Goal: Task Accomplishment & Management: Use online tool/utility

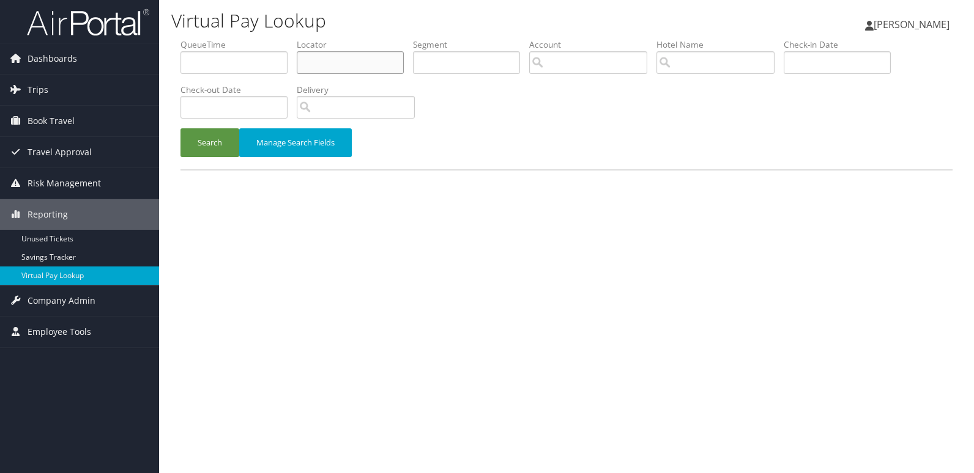
click at [314, 72] on input "text" at bounding box center [350, 62] width 107 height 23
paste input "OVQVHU"
click at [213, 143] on button "Search" at bounding box center [209, 142] width 59 height 29
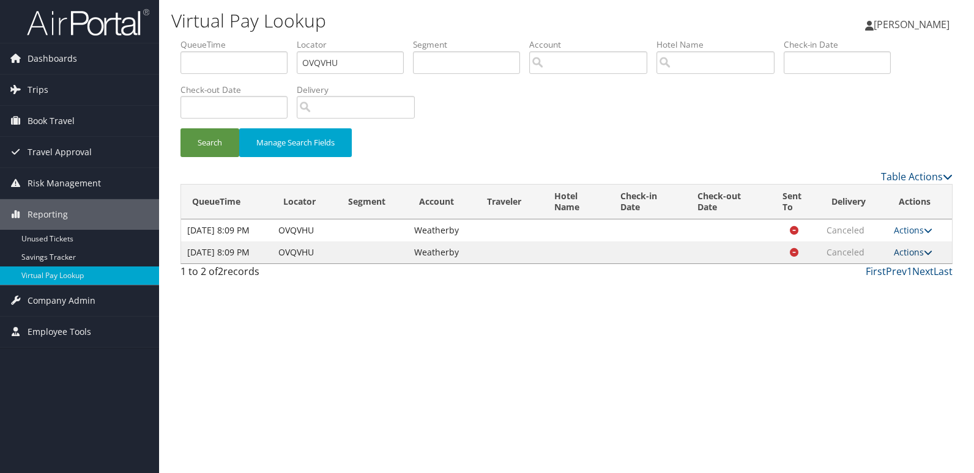
click at [907, 258] on link "Actions" at bounding box center [913, 253] width 39 height 12
click at [896, 291] on link "Logs" at bounding box center [891, 286] width 77 height 21
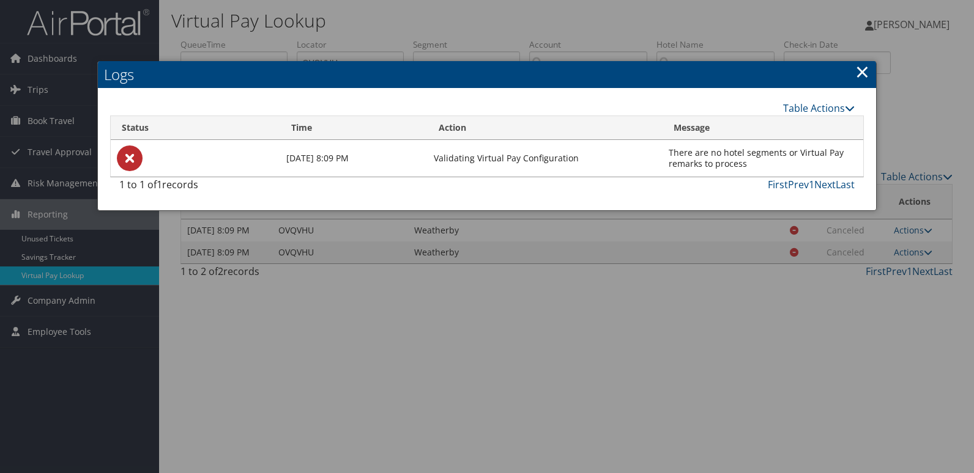
click at [556, 321] on div at bounding box center [487, 236] width 974 height 473
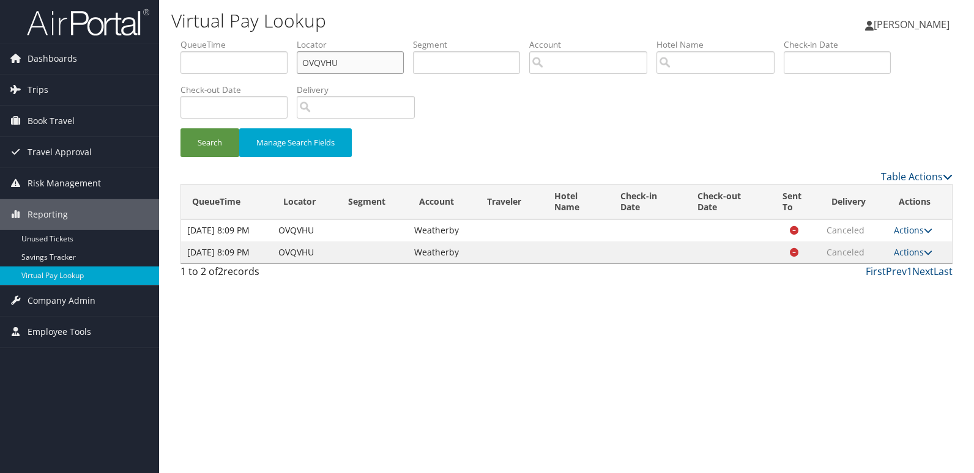
drag, startPoint x: 338, startPoint y: 65, endPoint x: 215, endPoint y: 90, distance: 124.9
click at [215, 39] on ul "QueueTime Locator OVQVHU Segment Account Traveler Hotel Name Check-in Date Chec…" at bounding box center [566, 39] width 772 height 0
paste input "GWXVOM"
type input "GWXVOM"
click at [201, 148] on button "Search" at bounding box center [209, 142] width 59 height 29
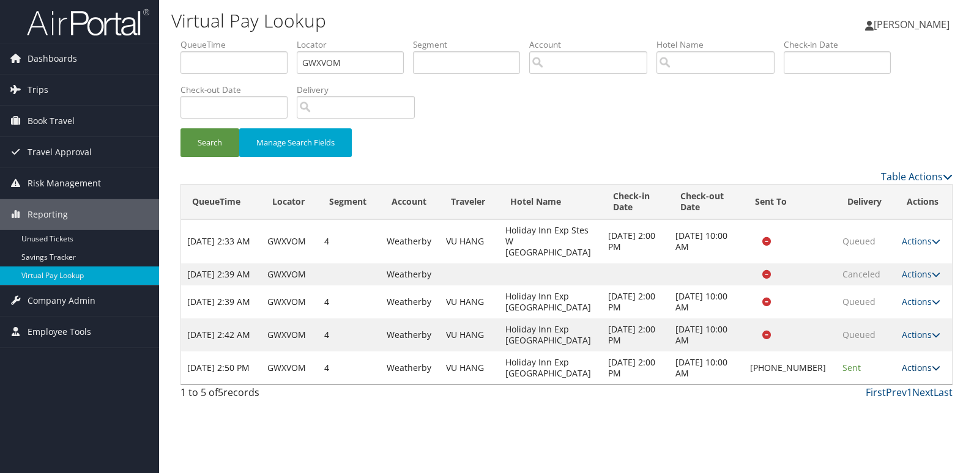
click at [909, 374] on link "Actions" at bounding box center [921, 368] width 39 height 12
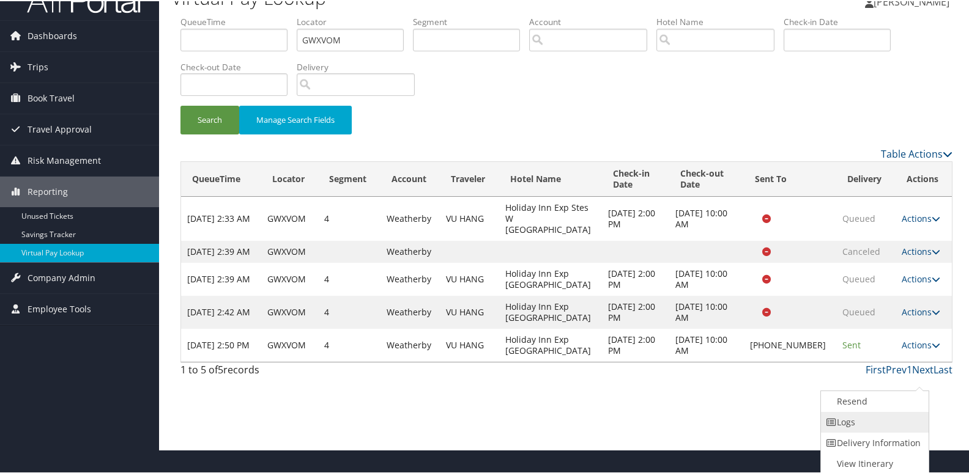
click at [862, 423] on link "Logs" at bounding box center [873, 421] width 105 height 21
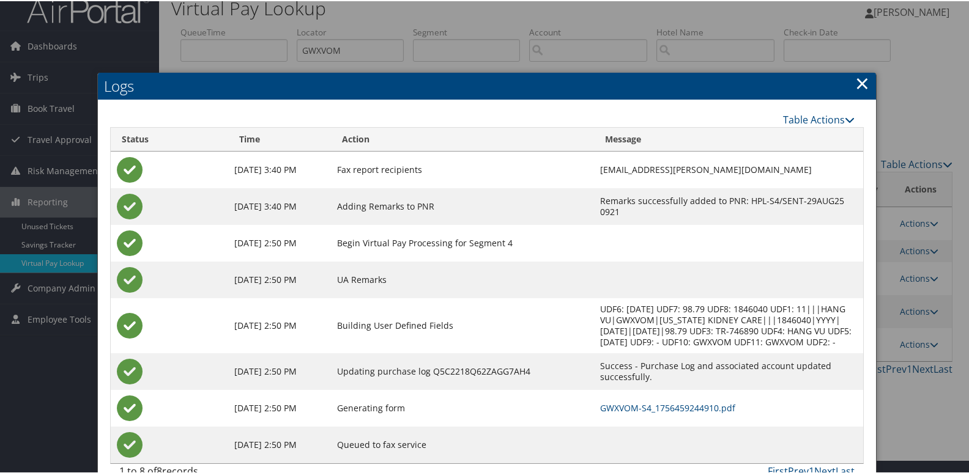
scroll to position [37, 0]
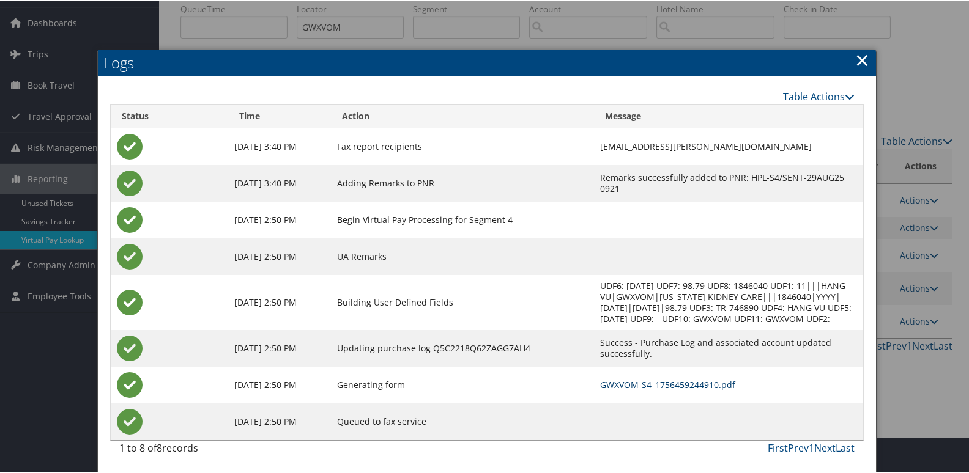
click at [617, 384] on link "GWXVOM-S4_1756459244910.pdf" at bounding box center [667, 384] width 135 height 12
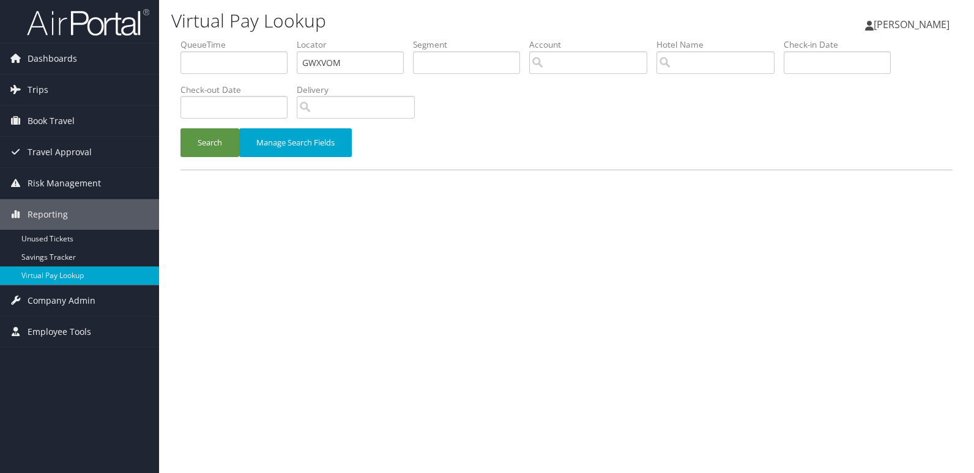
click at [223, 39] on ul "QueueTime Locator GWXVOM Segment Account Traveler Hotel Name Check-in Date Chec…" at bounding box center [566, 39] width 772 height 0
type input "WNTALD"
click at [180, 128] on button "Search" at bounding box center [209, 142] width 59 height 29
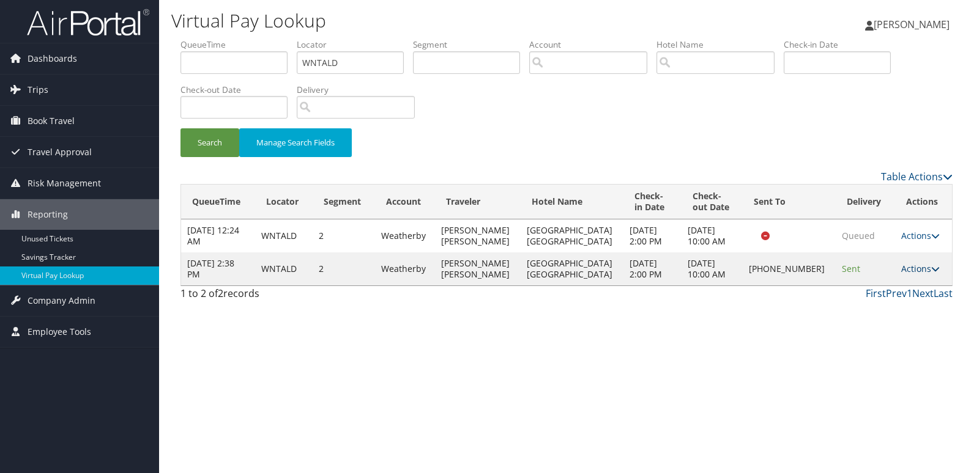
click at [907, 269] on link "Actions" at bounding box center [920, 269] width 39 height 12
click at [886, 310] on link "Logs" at bounding box center [877, 307] width 105 height 21
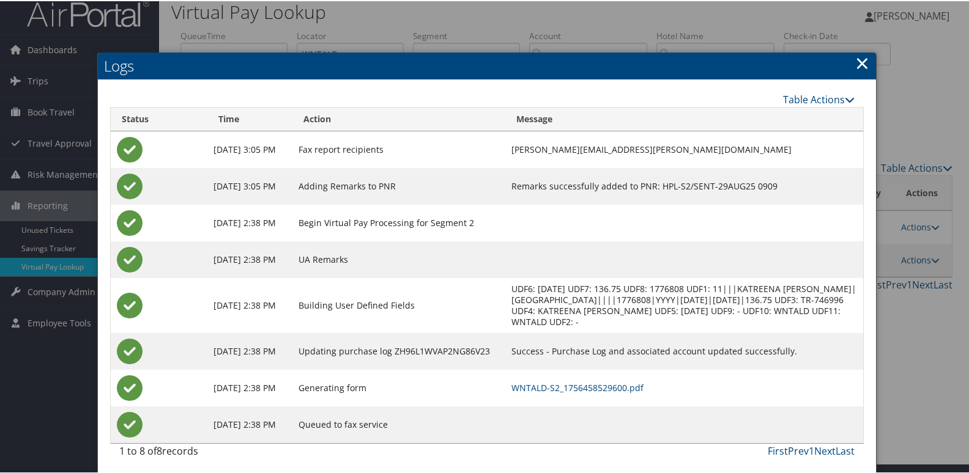
scroll to position [13, 0]
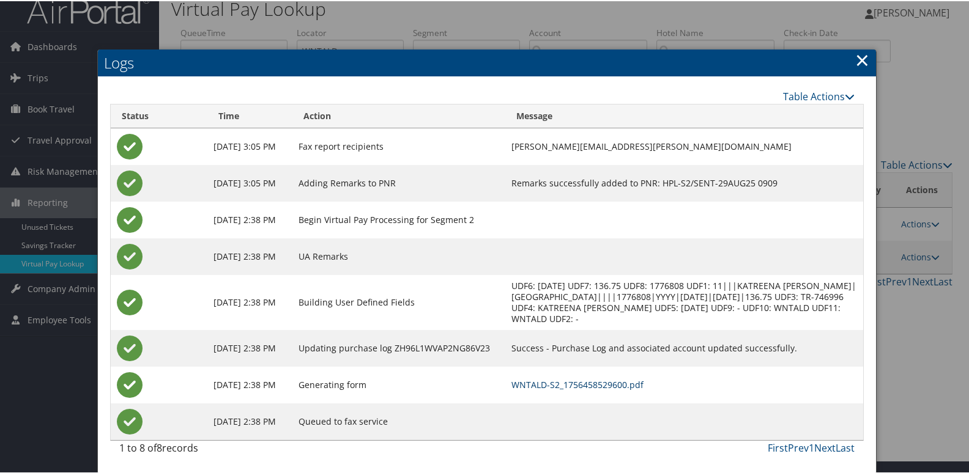
click at [564, 384] on link "WNTALD-S2_1756458529600.pdf" at bounding box center [577, 384] width 132 height 12
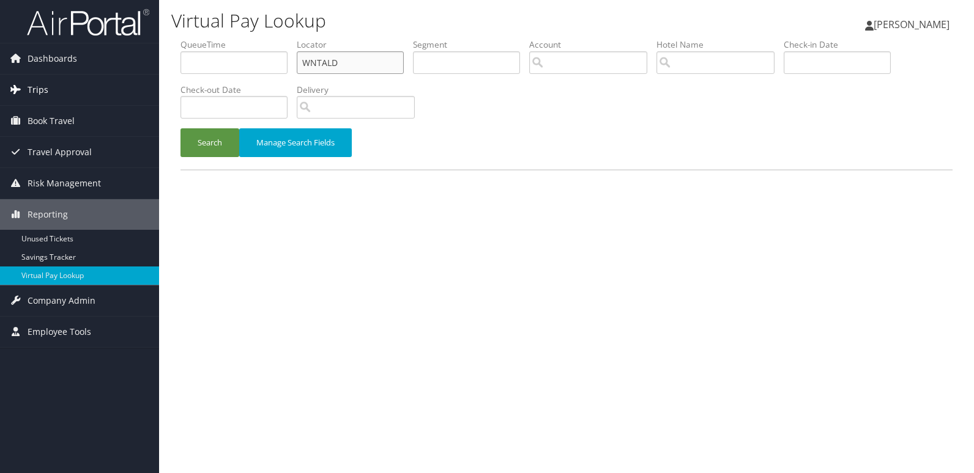
drag, startPoint x: 346, startPoint y: 64, endPoint x: 132, endPoint y: 94, distance: 215.6
click at [132, 94] on div "Dashboards AirPortal 360™ (Manager) My Travel Dashboard Trips Airtinerary® Look…" at bounding box center [487, 236] width 974 height 473
paste input "QQBLLI"
type input "QQBLLI"
click at [180, 128] on button "Search" at bounding box center [209, 142] width 59 height 29
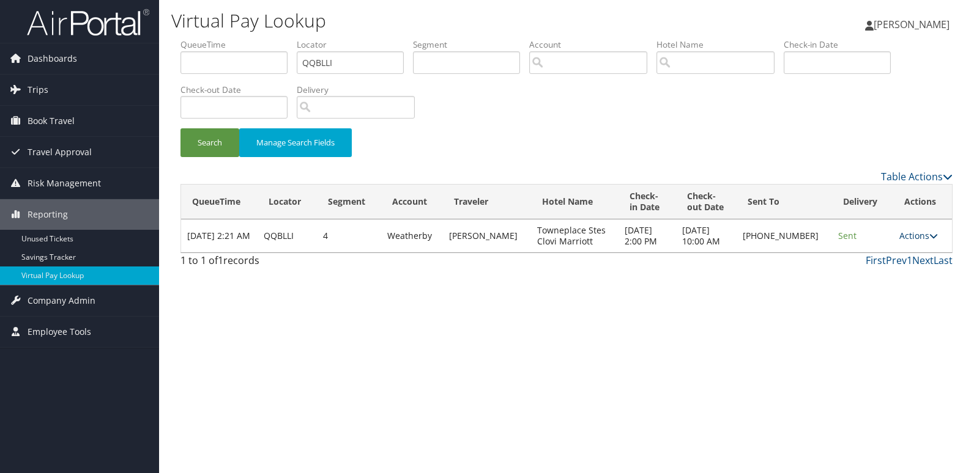
click at [915, 235] on link "Actions" at bounding box center [918, 236] width 39 height 12
click at [862, 275] on link "Logs" at bounding box center [878, 274] width 105 height 21
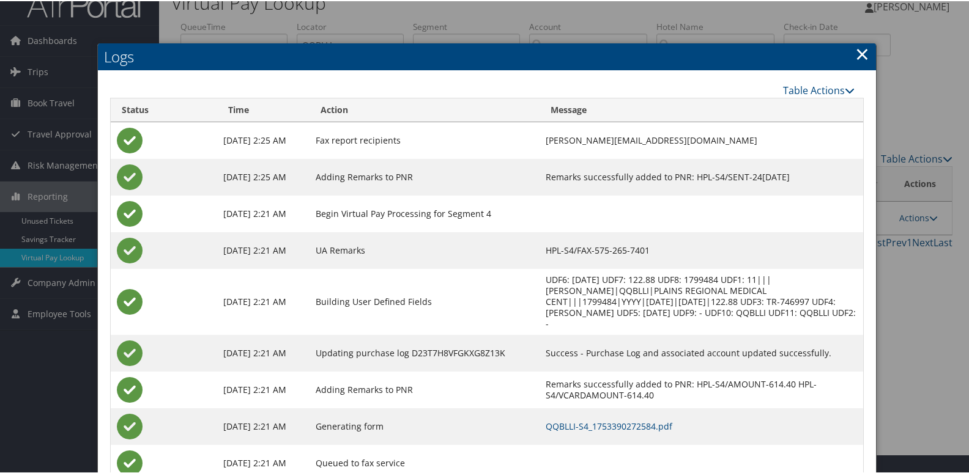
scroll to position [50, 0]
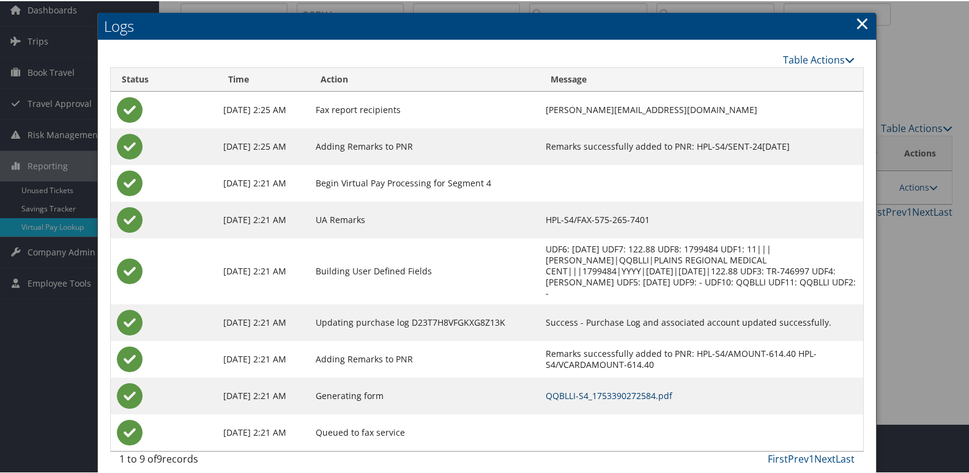
click at [584, 389] on link "QQBLLI-S4_1753390272584.pdf" at bounding box center [609, 395] width 127 height 12
